Goal: Understand process/instructions: Learn how to perform a task or action

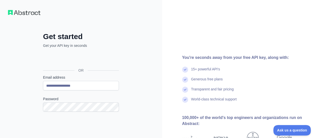
scroll to position [45, 0]
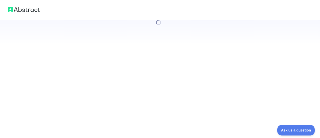
click at [50, 82] on div at bounding box center [160, 69] width 320 height 138
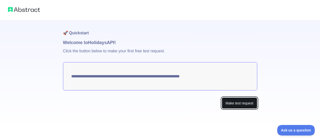
click at [232, 104] on button "Make test request" at bounding box center [239, 102] width 35 height 11
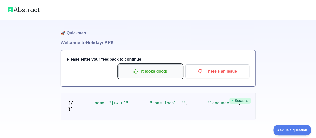
click at [153, 72] on p "It looks good!" at bounding box center [150, 71] width 57 height 9
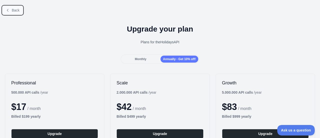
click at [7, 11] on icon at bounding box center [8, 10] width 4 height 4
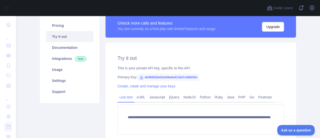
scroll to position [5, 0]
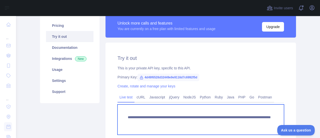
drag, startPoint x: 133, startPoint y: 123, endPoint x: 123, endPoint y: 111, distance: 15.6
click at [123, 111] on textarea "**********" at bounding box center [201, 119] width 167 height 30
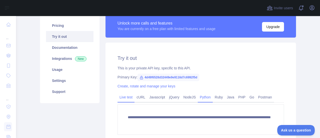
click at [203, 96] on link "Python" at bounding box center [205, 97] width 15 height 8
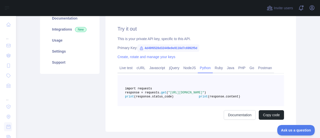
scroll to position [69, 0]
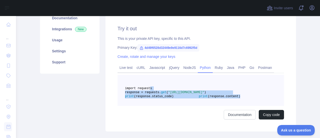
drag, startPoint x: 186, startPoint y: 108, endPoint x: 146, endPoint y: 88, distance: 44.5
click at [146, 88] on pre "import requests response = requests. get ( "[URL][DOMAIN_NAME]" ) print (respon…" at bounding box center [201, 90] width 167 height 31
copy code "import requests response = requests. get ( "[URL][DOMAIN_NAME]" ) print (respon…"
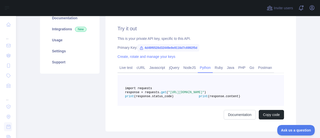
click at [188, 81] on pre "import requests response = requests. get ( "[URL][DOMAIN_NAME]" ) print (respon…" at bounding box center [201, 90] width 167 height 31
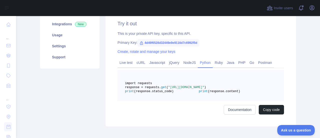
click at [151, 53] on link "Create, rotate and manage your keys" at bounding box center [147, 52] width 58 height 4
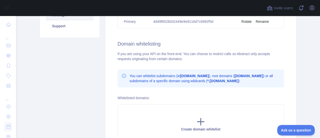
scroll to position [103, 0]
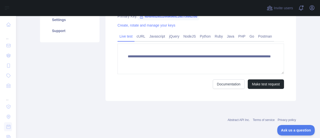
scroll to position [99, 0]
